Goal: Obtain resource: Download file/media

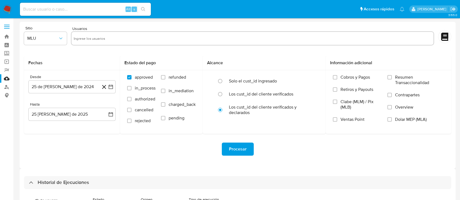
select select "10"
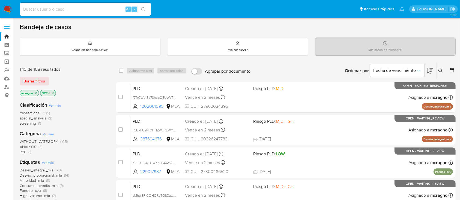
click at [439, 69] on icon at bounding box center [440, 71] width 4 height 4
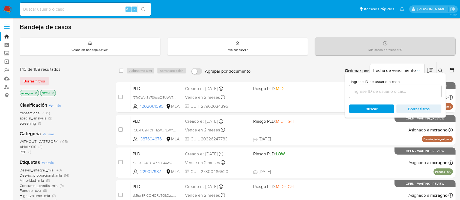
drag, startPoint x: 406, startPoint y: 91, endPoint x: 410, endPoint y: 90, distance: 4.1
click at [406, 91] on input at bounding box center [395, 91] width 92 height 7
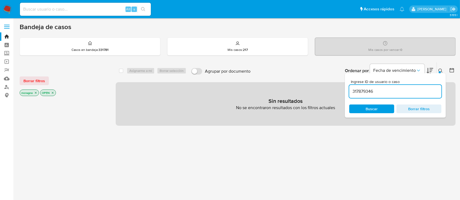
click at [440, 69] on icon at bounding box center [440, 71] width 4 height 4
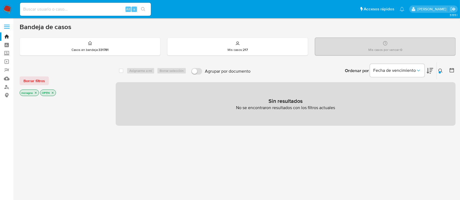
click at [52, 93] on icon "close-filter" at bounding box center [52, 92] width 3 height 3
click at [37, 93] on icon "close-filter" at bounding box center [35, 92] width 3 height 3
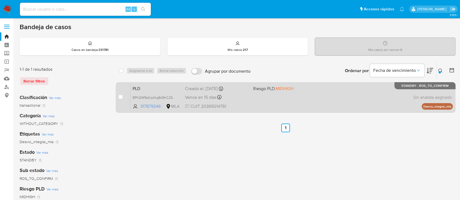
click at [346, 96] on div "PLD BPhGlM9pKpAhg8d9hC293AbF 317879346 MLA Riesgo PLD: MIDHIGH Creado el: 12/06…" at bounding box center [291, 98] width 322 height 28
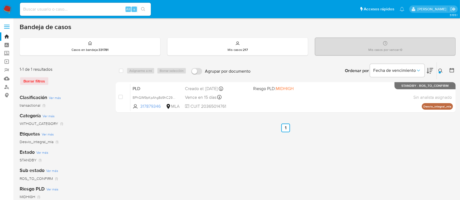
click at [440, 70] on icon at bounding box center [440, 71] width 4 height 4
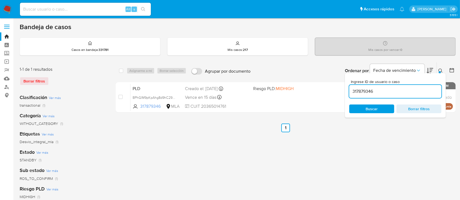
click at [419, 85] on div "317879346" at bounding box center [395, 91] width 92 height 13
click at [420, 90] on input "317879346" at bounding box center [395, 91] width 92 height 7
paste input "126551783"
click at [441, 69] on icon at bounding box center [440, 71] width 4 height 4
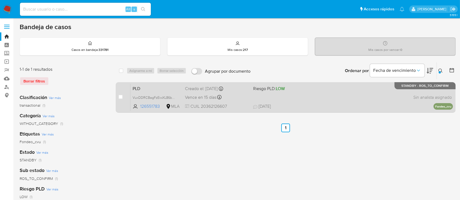
click at [398, 94] on div "PLD VuxDDRCBagFzEiwXL86bO3Rn 126551783 MLA Riesgo PLD: LOW Creado el: 12/06/202…" at bounding box center [291, 98] width 322 height 28
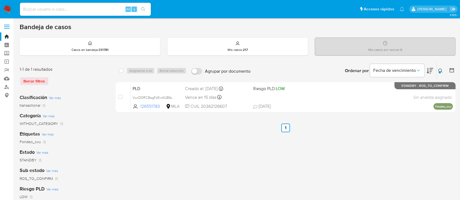
click at [437, 70] on button at bounding box center [440, 71] width 9 height 7
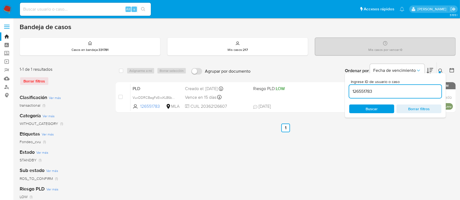
click at [393, 87] on div "126551783" at bounding box center [395, 91] width 92 height 13
click at [393, 91] on input "126551783" at bounding box center [395, 91] width 92 height 7
paste input "45329885"
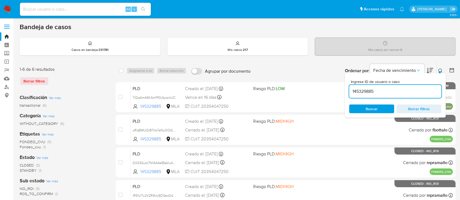
click at [438, 70] on icon at bounding box center [440, 71] width 4 height 4
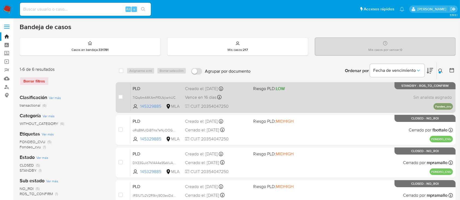
click at [329, 84] on div "PLD 7iQqAm44KAmFf0LfzjiarkUC 145329885 MLA Riesgo PLD: LOW Creado el: 12/06/202…" at bounding box center [291, 98] width 322 height 28
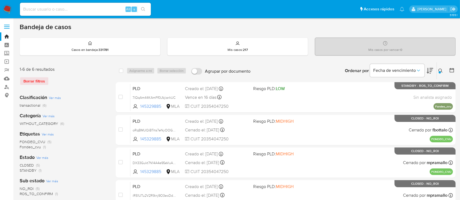
click at [440, 70] on icon at bounding box center [440, 71] width 4 height 4
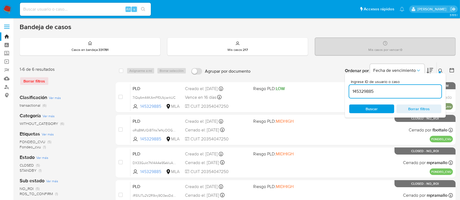
click at [405, 92] on input "145329885" at bounding box center [395, 91] width 92 height 7
type input "133241419"
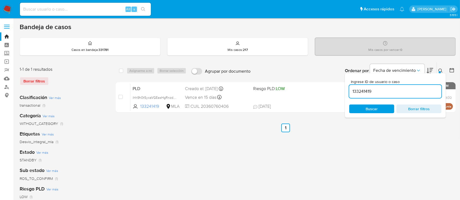
click at [440, 68] on button at bounding box center [440, 71] width 9 height 7
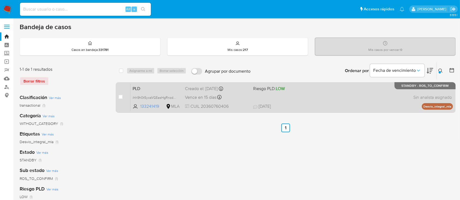
click at [329, 101] on div "PLD ihh9h0t5ycaVGEasHgRnzde4 133241419 MLA Riesgo PLD: LOW Creado el: 12/06/202…" at bounding box center [291, 98] width 322 height 28
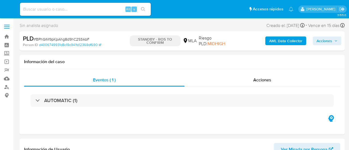
select select "10"
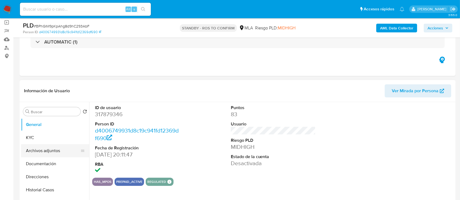
scroll to position [72, 0]
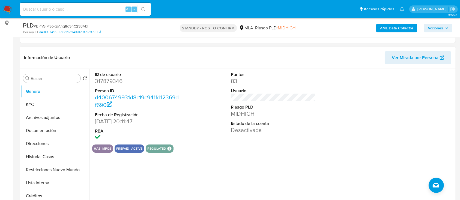
click at [60, 120] on button "Archivos adjuntos" at bounding box center [55, 117] width 68 height 13
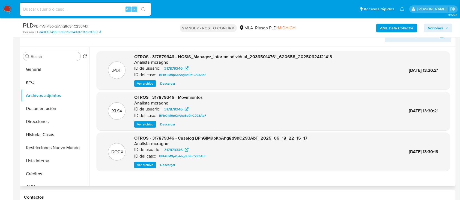
scroll to position [109, 0]
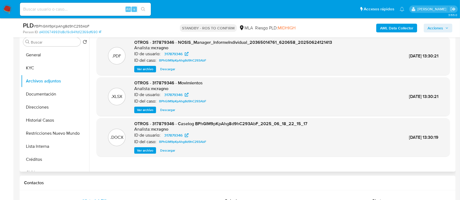
click at [171, 150] on span "Descargar" at bounding box center [167, 150] width 15 height 5
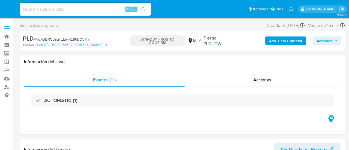
select select "10"
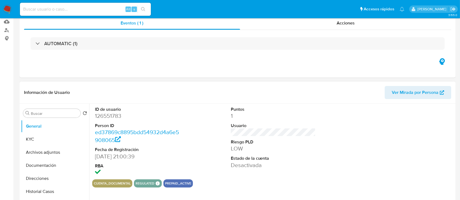
scroll to position [109, 0]
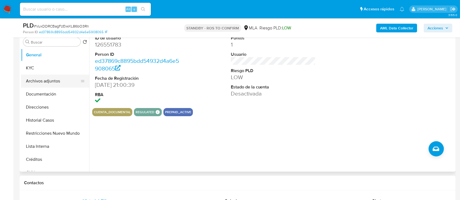
click at [63, 80] on button "Archivos adjuntos" at bounding box center [53, 81] width 64 height 13
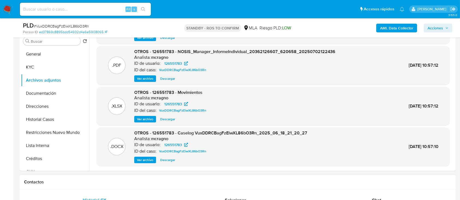
scroll to position [145, 0]
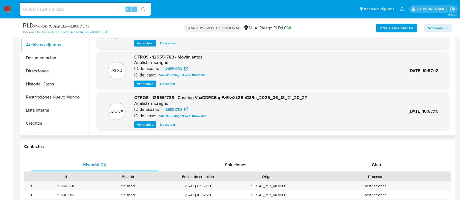
click at [168, 123] on span "Descargar" at bounding box center [167, 124] width 15 height 5
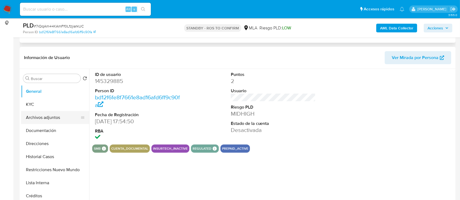
click at [53, 122] on button "Archivos adjuntos" at bounding box center [53, 117] width 64 height 13
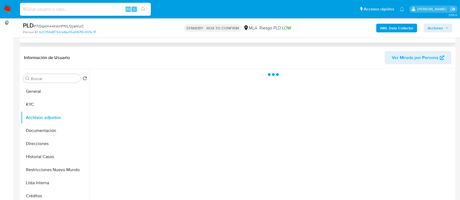
select select "10"
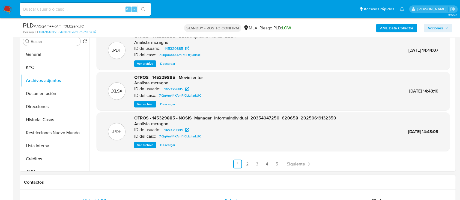
scroll to position [145, 0]
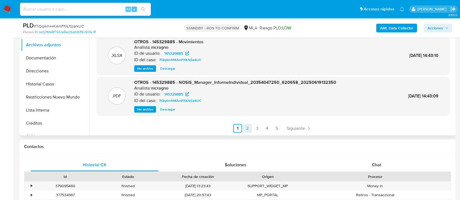
click at [247, 129] on link "2" at bounding box center [247, 128] width 9 height 9
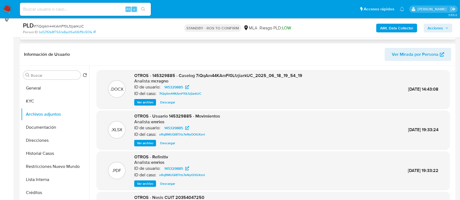
scroll to position [72, 0]
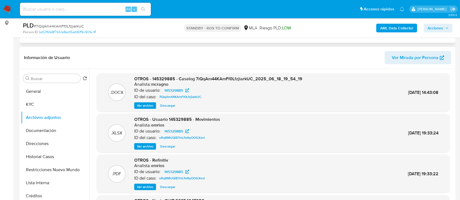
click at [166, 108] on span "Descargar" at bounding box center [167, 105] width 15 height 5
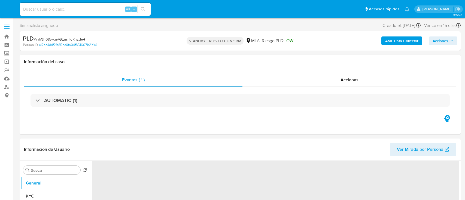
select select "10"
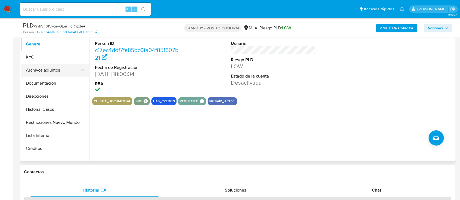
scroll to position [109, 0]
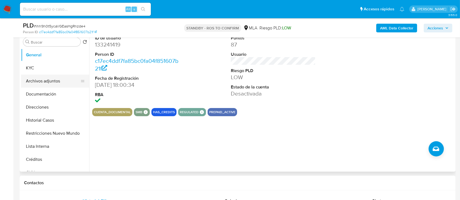
click at [50, 77] on button "Archivos adjuntos" at bounding box center [53, 81] width 64 height 13
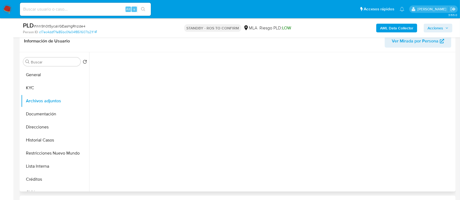
scroll to position [72, 0]
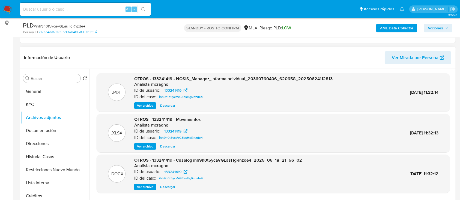
click at [167, 187] on span "Descargar" at bounding box center [167, 187] width 15 height 5
